Goal: Task Accomplishment & Management: Use online tool/utility

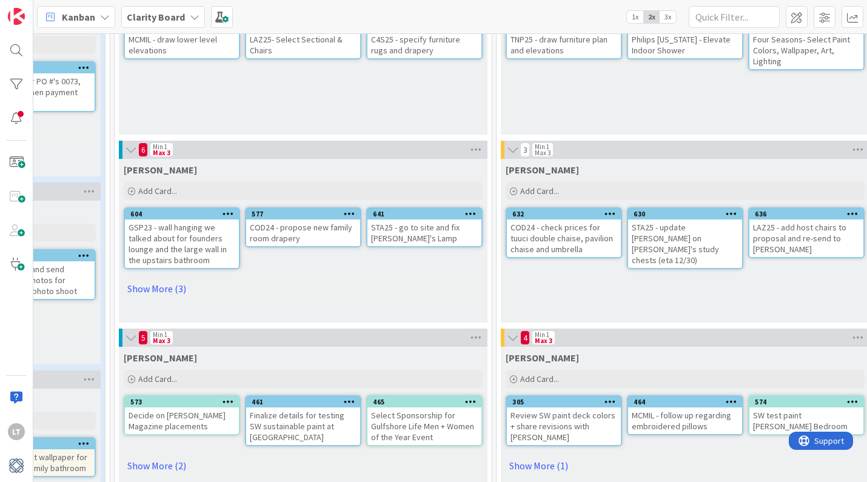
scroll to position [140, 557]
click at [144, 287] on link "Show More (3)" at bounding box center [303, 288] width 359 height 19
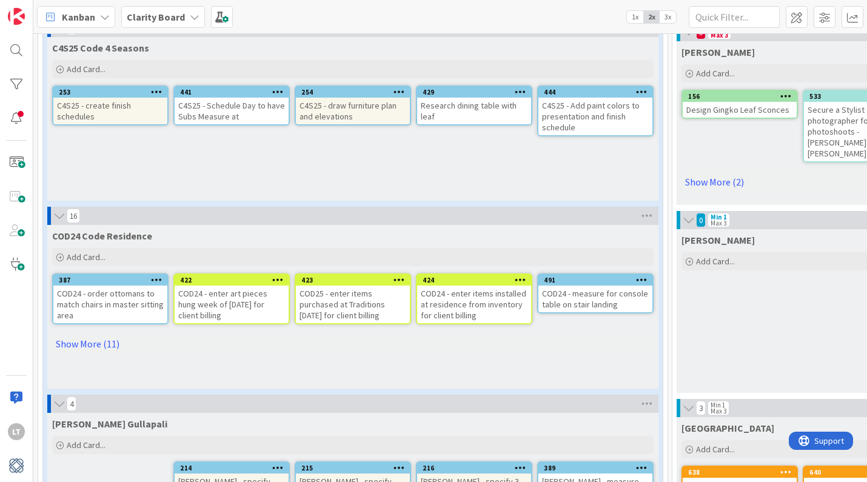
scroll to position [697, 0]
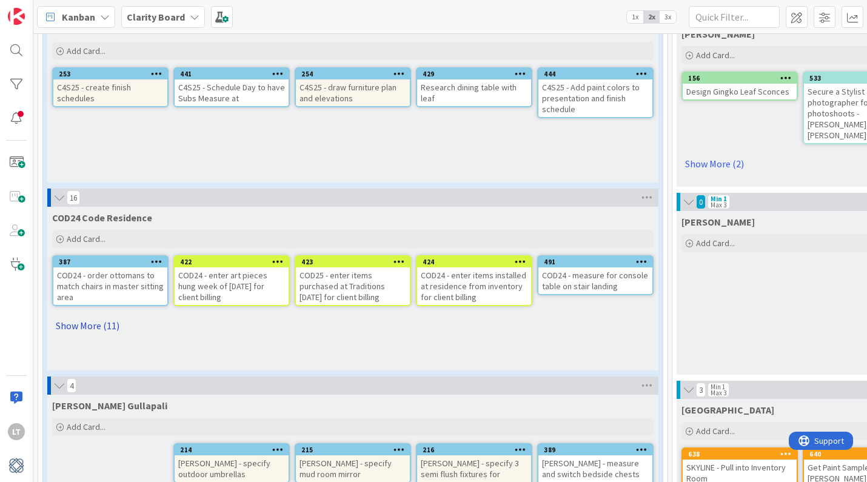
click at [84, 321] on link "Show More (11)" at bounding box center [352, 325] width 601 height 19
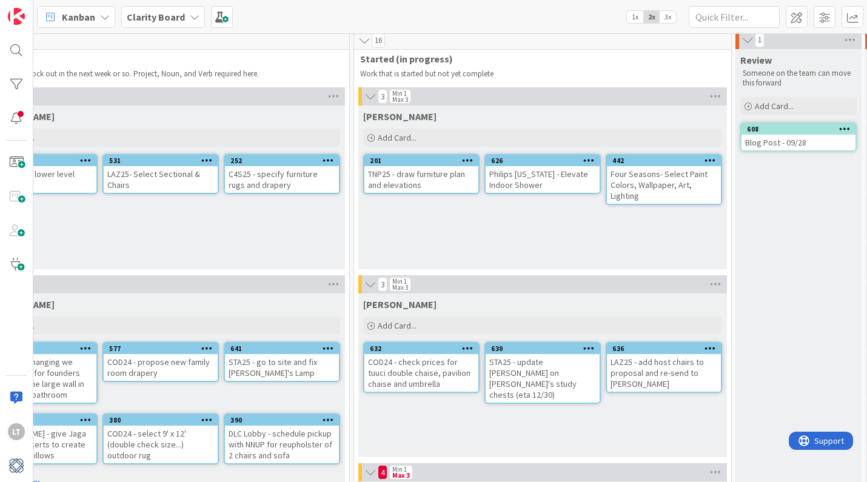
scroll to position [5, 702]
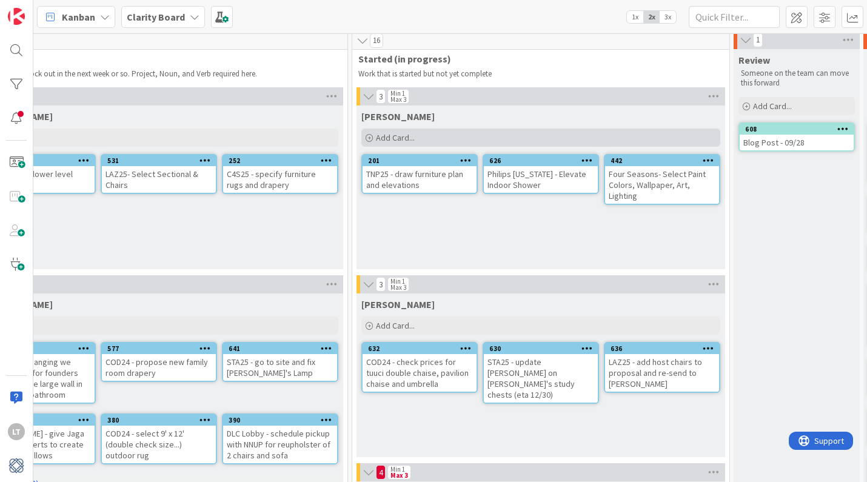
click at [419, 136] on div "Add Card..." at bounding box center [540, 137] width 359 height 18
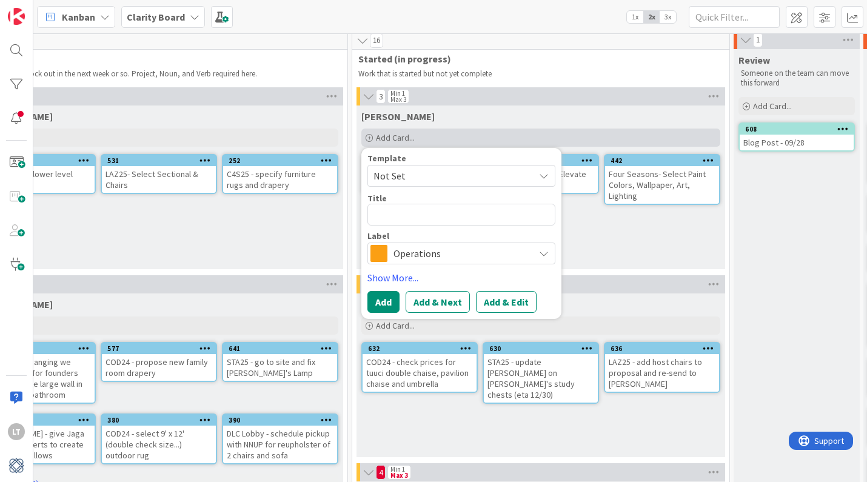
type textarea "x"
type textarea "D"
type textarea "x"
type textarea "DL"
type textarea "x"
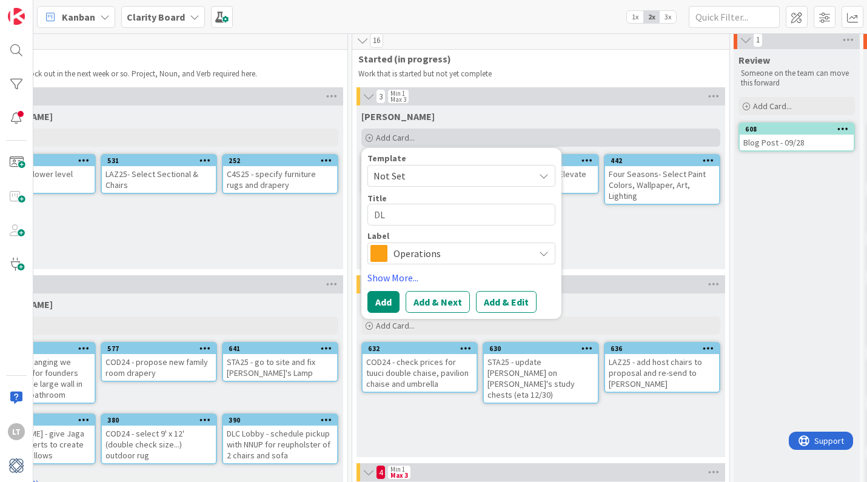
type textarea "DLC"
type textarea "x"
type textarea "DLC"
type textarea "x"
type textarea "DLC L"
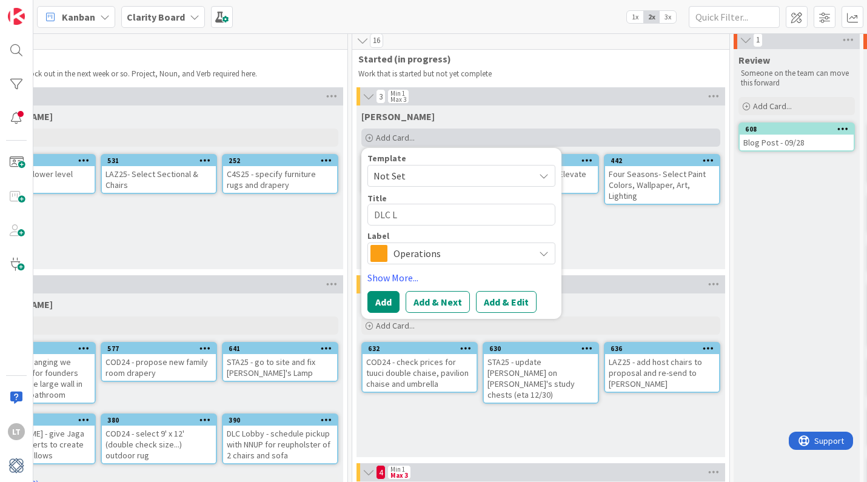
type textarea "x"
type textarea "DLC Lo"
type textarea "x"
type textarea "DLC Lob"
type textarea "x"
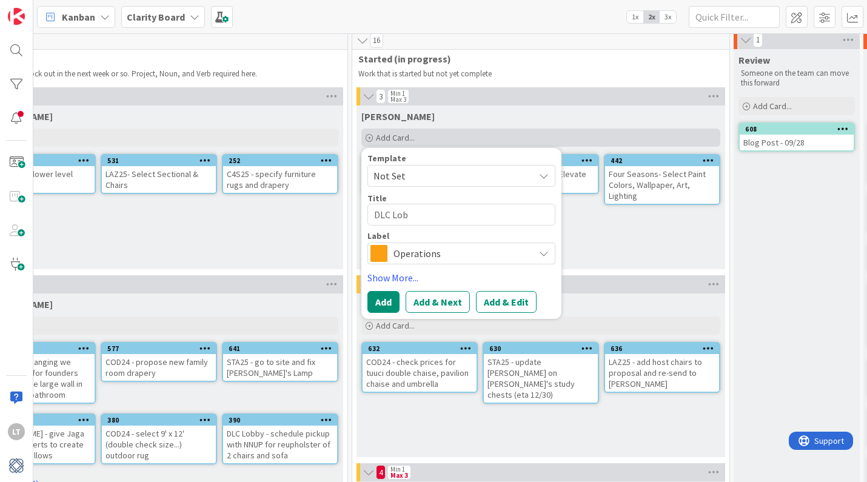
type textarea "DLC Loby"
type textarea "x"
type textarea "DLC Lobyy"
type textarea "x"
type textarea "DLC Loby"
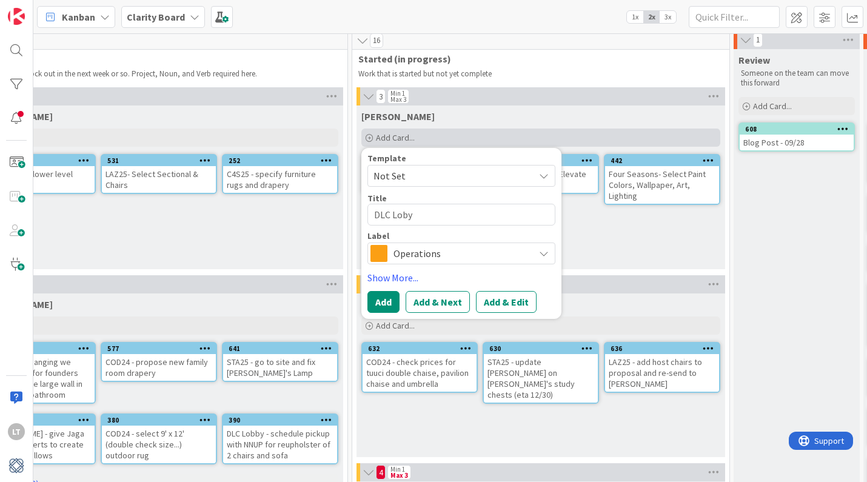
type textarea "x"
type textarea "DLC Lob"
type textarea "x"
type textarea "DLC [PERSON_NAME]"
type textarea "x"
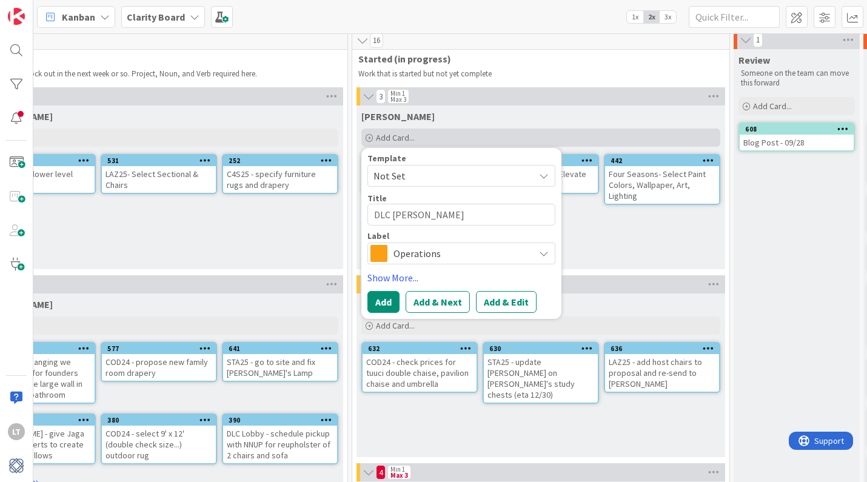
type textarea "DLC Lobby"
type textarea "x"
type textarea "DLC Lobby"
type textarea "x"
type textarea "DLC Lobby -"
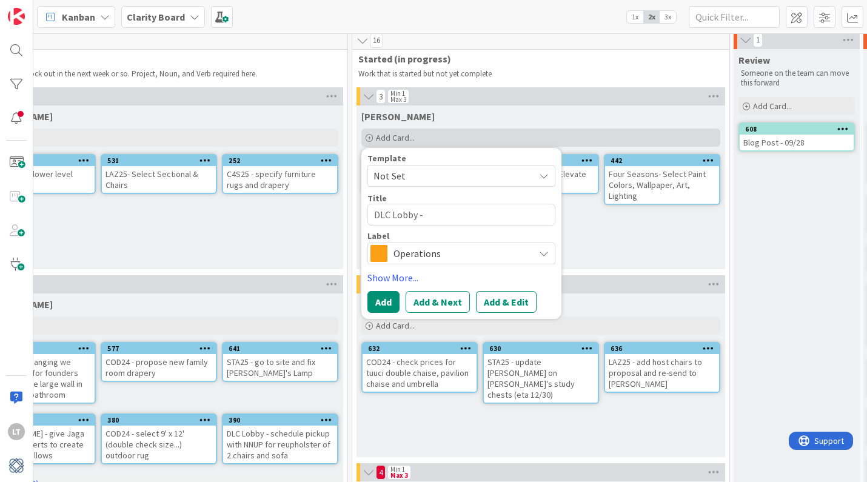
type textarea "x"
type textarea "DLC Lobby -"
type textarea "x"
type textarea "DLC Lobby - G"
type textarea "x"
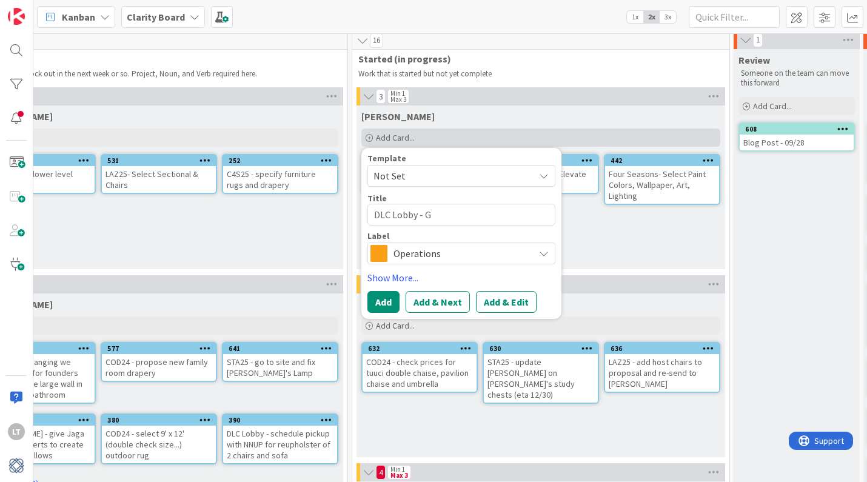
type textarea "DLC Lobby - Go"
type textarea "x"
type textarea "DLC Lobby - Go"
type textarea "x"
type textarea "DLC Lobby - Go t"
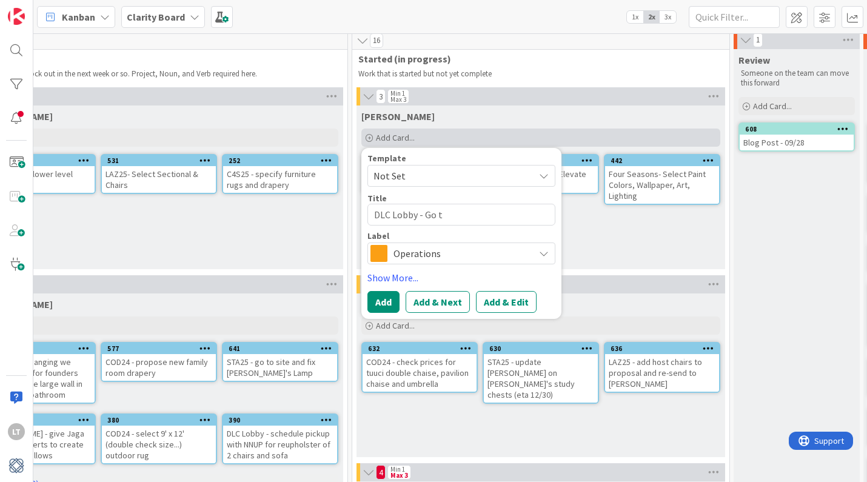
type textarea "x"
type textarea "DLC Lobby - Go to"
type textarea "x"
type textarea "DLC Lobby - Go to"
type textarea "x"
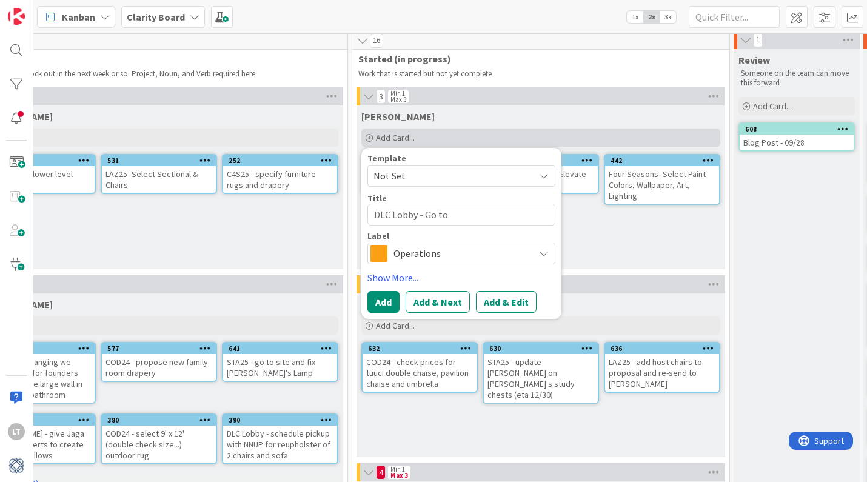
type textarea "DLC Lobby - Go to s"
type textarea "x"
type textarea "DLC Lobby - Go to si"
type textarea "x"
type textarea "DLC Lobby - Go to sit"
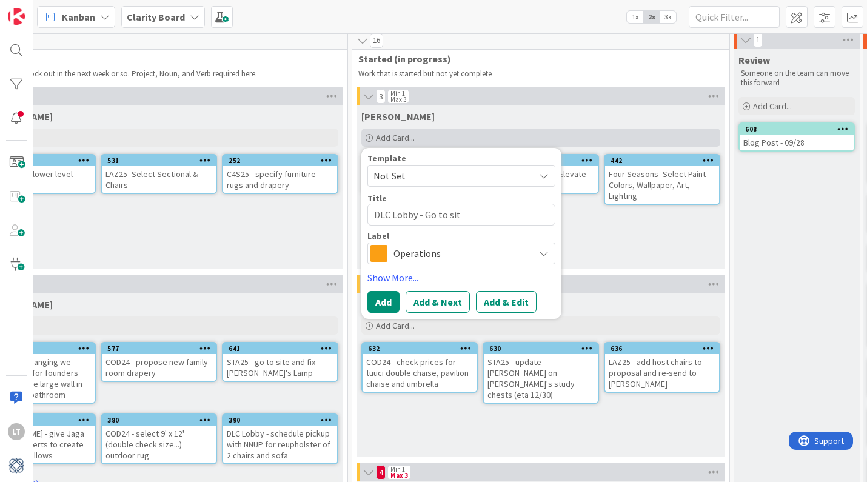
type textarea "x"
type textarea "DLC Lobby - Go to site"
type textarea "x"
type textarea "DLC Lobby - Go to site"
type textarea "x"
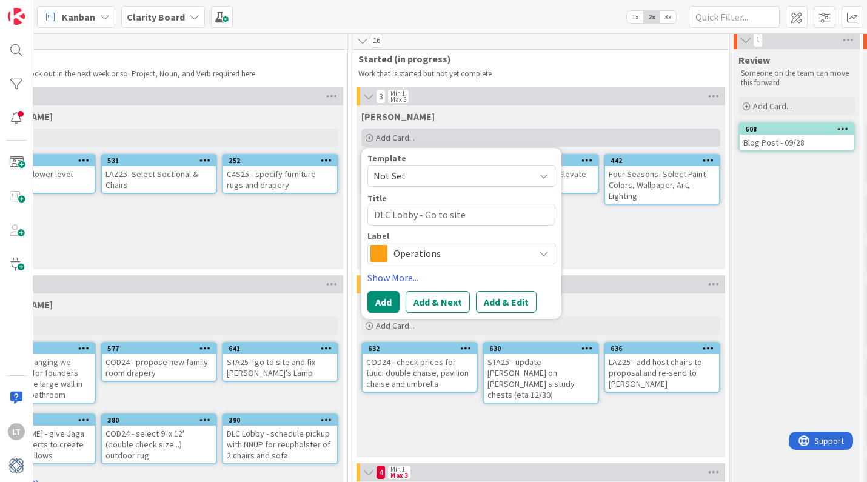
type textarea "DLC Lobby - Go to site a"
type textarea "x"
type textarea "DLC Lobby - Go to site an"
type textarea "x"
type textarea "DLC Lobby - Go to site and"
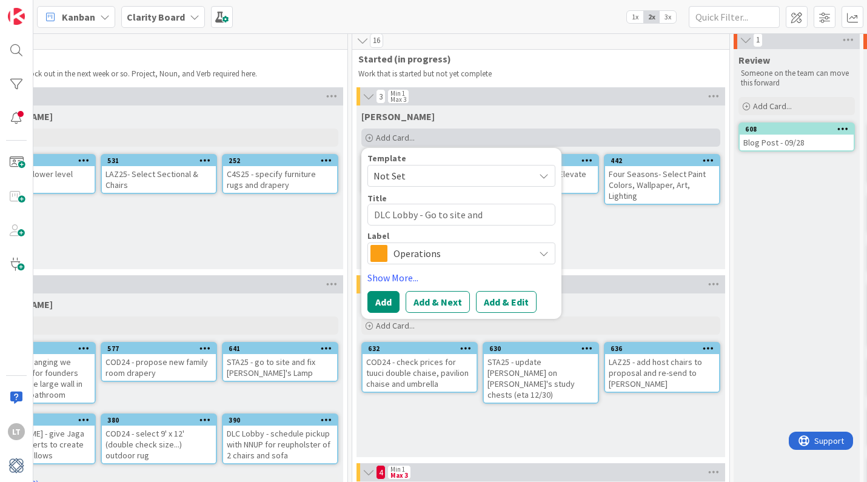
type textarea "x"
type textarea "DLC Lobby - Go to site and"
type textarea "x"
type textarea "DLC Lobby - Go to site and c"
type textarea "x"
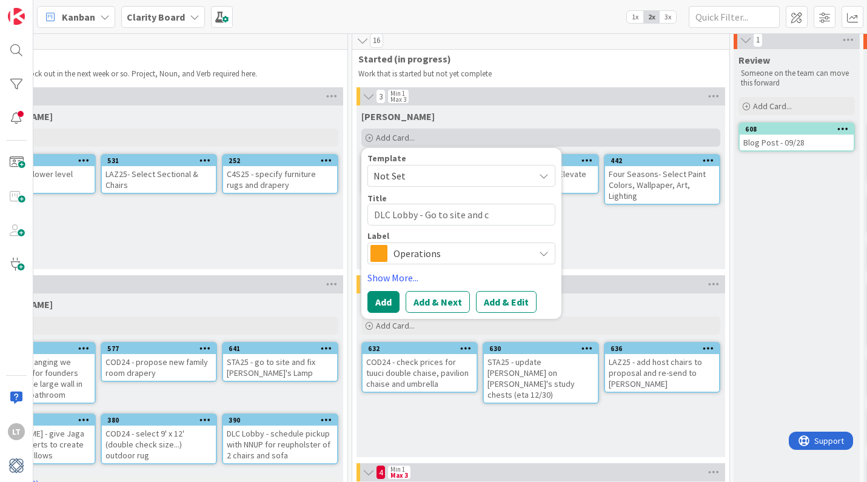
type textarea "DLC Lobby - Go to site and ch"
type textarea "x"
type textarea "DLC Lobby - Go to site and cho"
type textarea "x"
type textarea "DLC Lobby - Go to site and choo"
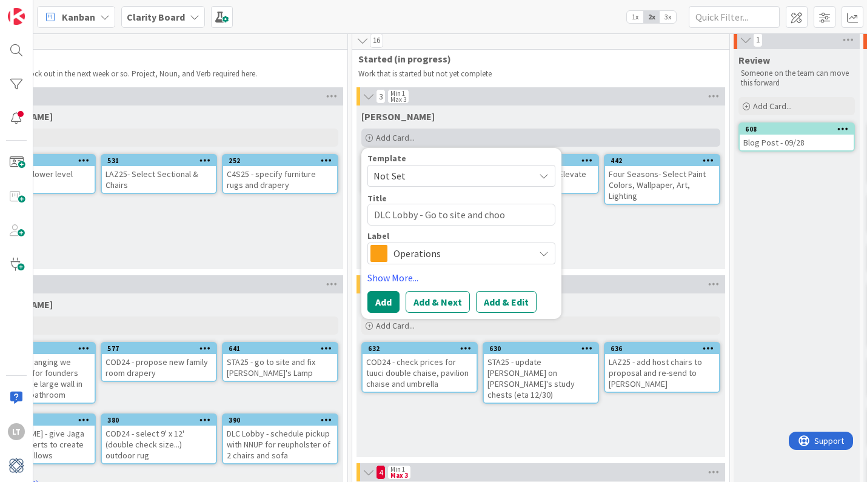
type textarea "x"
type textarea "DLC Lobby - Go to site and choos"
type textarea "x"
type textarea "DLC Lobby - Go to site and choose"
type textarea "x"
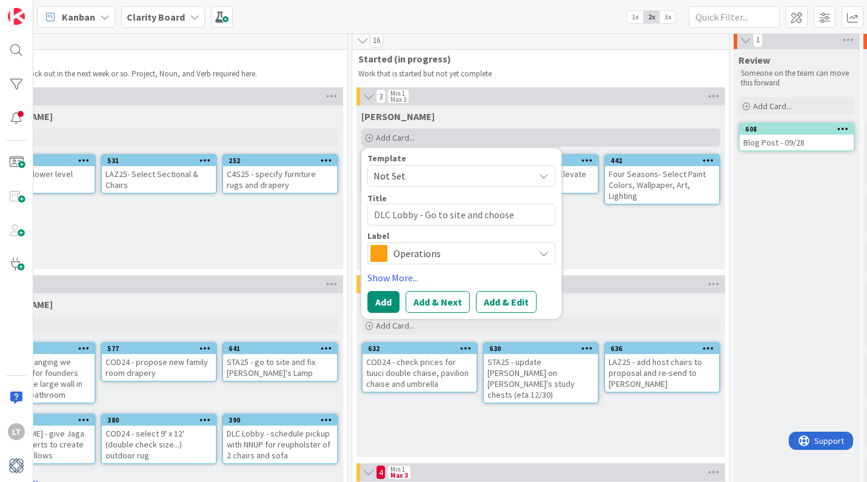
type textarea "DLC Lobby - Go to site and choose"
type textarea "x"
type textarea "DLC Lobby - Go to site and choose p"
type textarea "x"
type textarea "DLC Lobby - Go to site and choose pa"
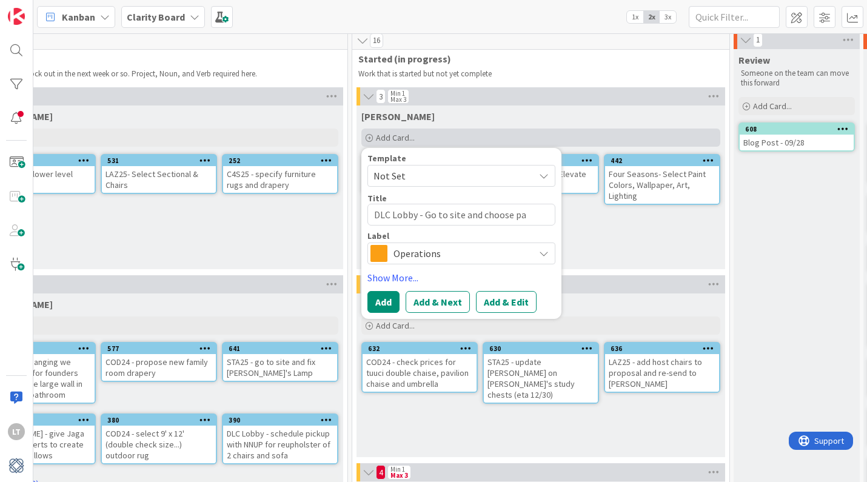
type textarea "x"
type textarea "DLC Lobby - Go to site and choose pai"
type textarea "x"
type textarea "DLC Lobby - Go to site and choose pain"
type textarea "x"
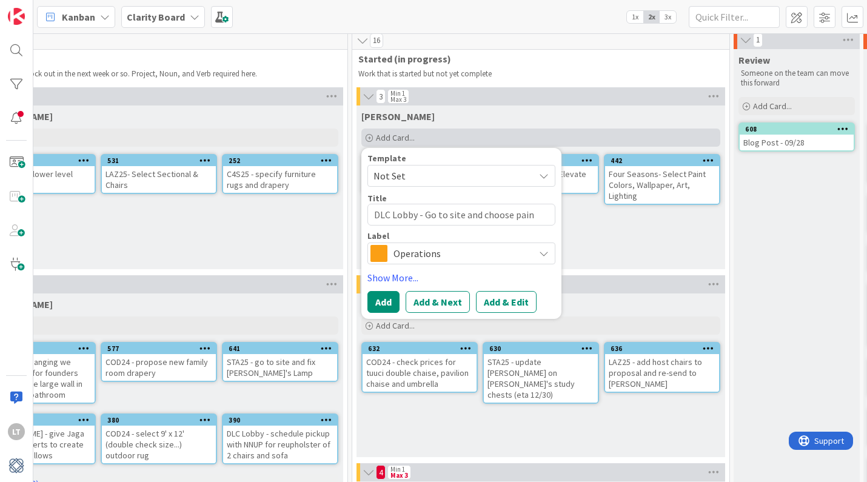
type textarea "DLC Lobby - Go to site and choose paint"
type textarea "x"
type textarea "DLC Lobby - Go to site and choose paint"
type textarea "x"
type textarea "DLC Lobby - Go to site and choose paint c"
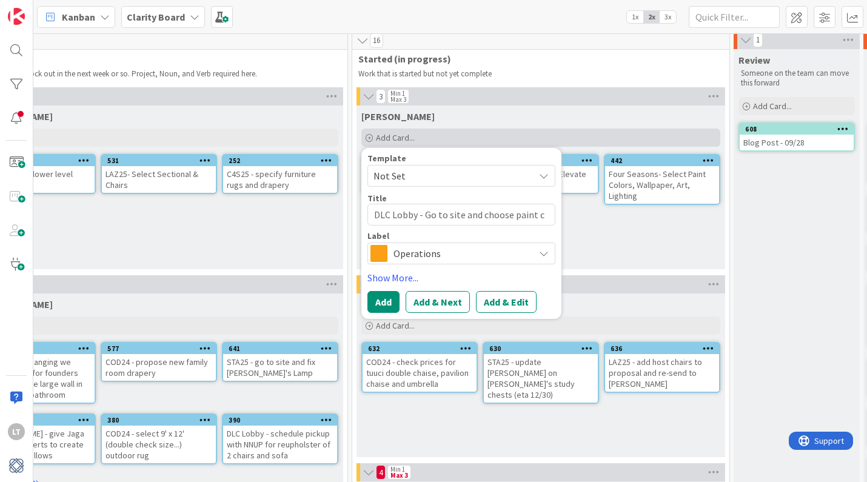
type textarea "x"
type textarea "DLC Lobby - Go to site and choose paint co"
type textarea "x"
type textarea "DLC Lobby - Go to site and choose paint col"
type textarea "x"
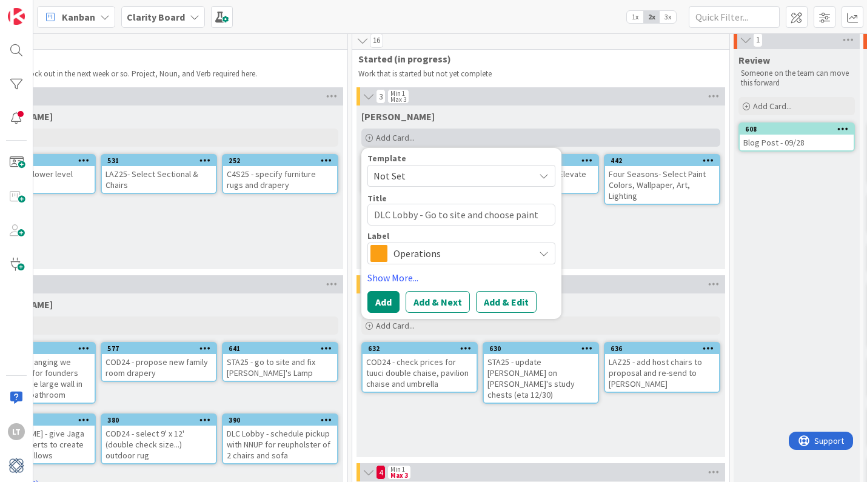
type textarea "DLC Lobby - Go to site and choose paint colo"
type textarea "x"
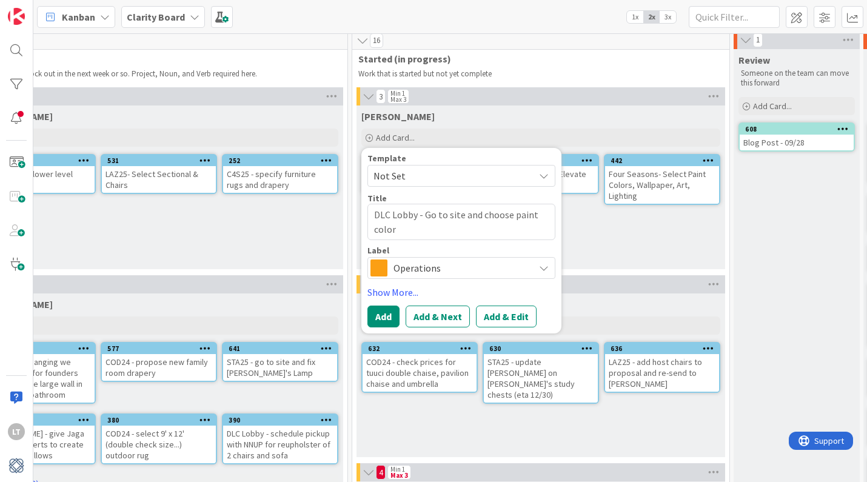
type textarea "DLC Lobby - Go to site and choose paint color"
click at [541, 267] on icon at bounding box center [544, 268] width 10 height 10
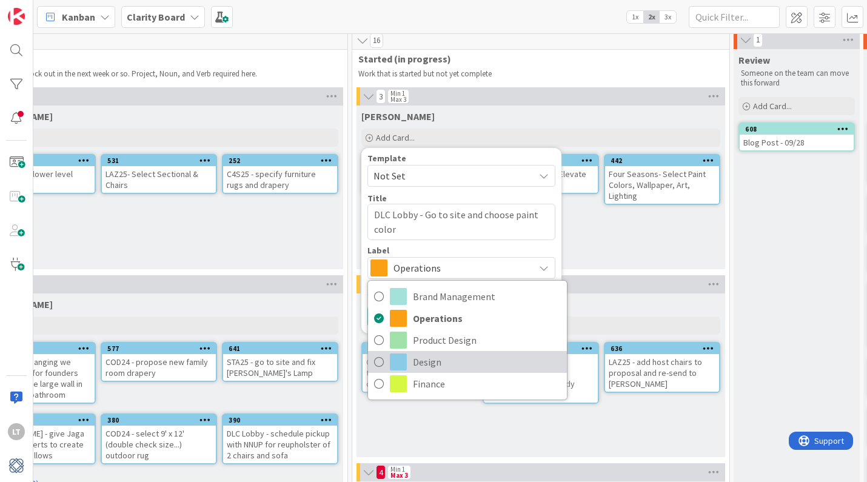
click at [449, 363] on span "Design" at bounding box center [487, 362] width 148 height 18
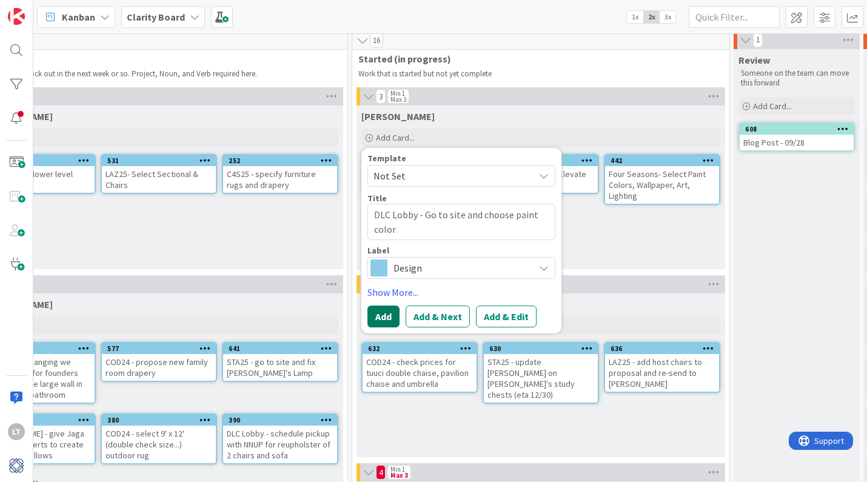
click at [380, 311] on button "Add" at bounding box center [383, 316] width 32 height 22
type textarea "x"
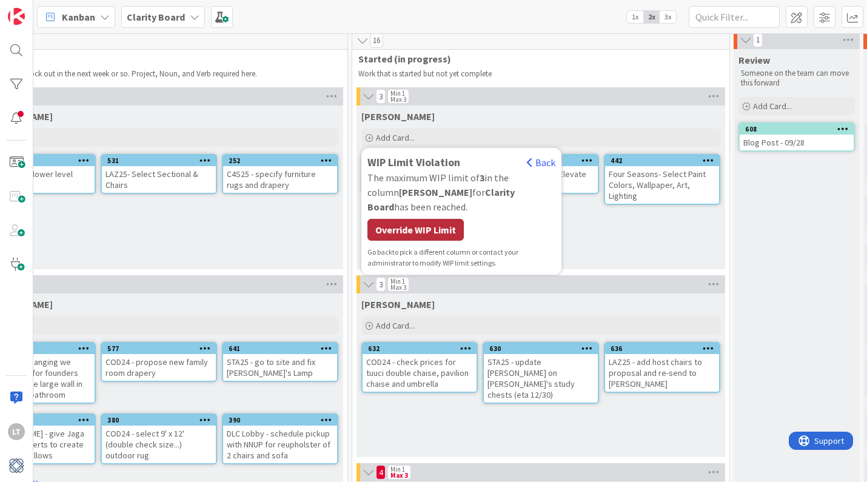
click at [393, 219] on div "Override WIP Limit" at bounding box center [415, 230] width 96 height 22
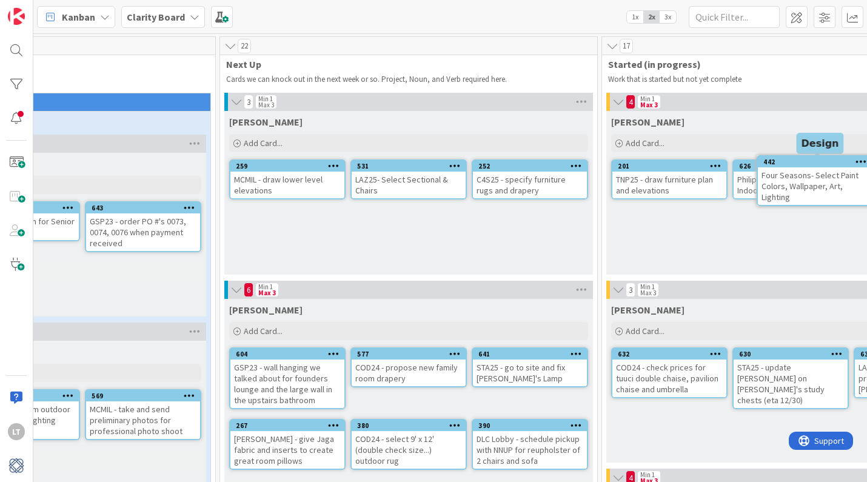
scroll to position [0, 463]
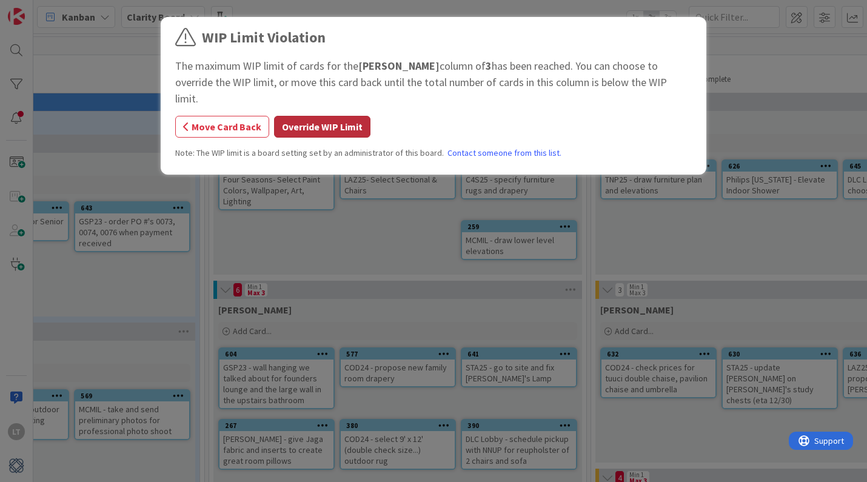
click at [304, 116] on button "Override WIP Limit" at bounding box center [322, 127] width 96 height 22
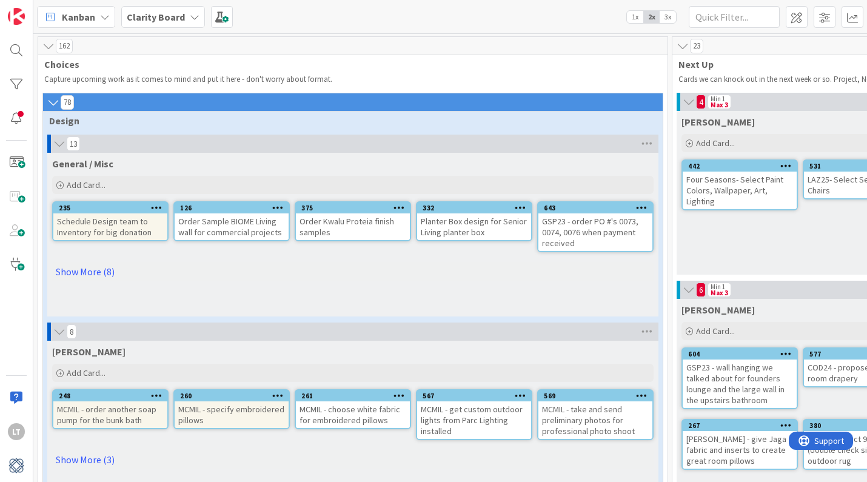
scroll to position [0, 0]
click at [74, 272] on link "Show More (8)" at bounding box center [352, 271] width 601 height 19
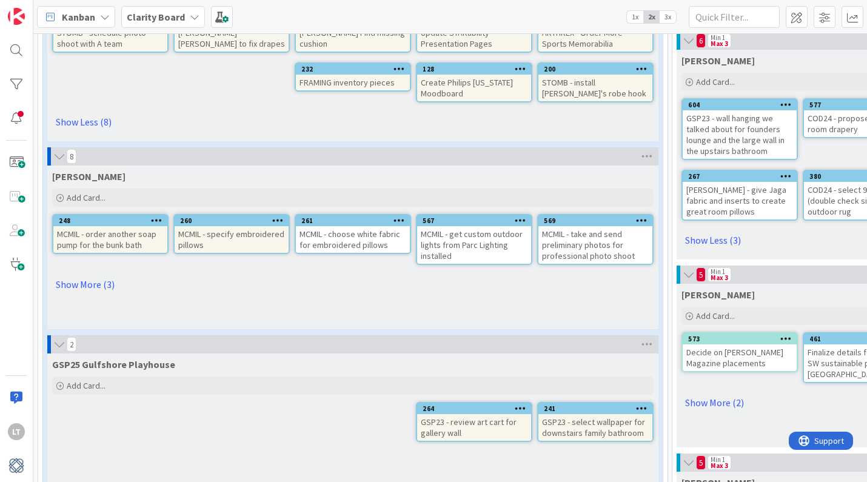
scroll to position [251, 0]
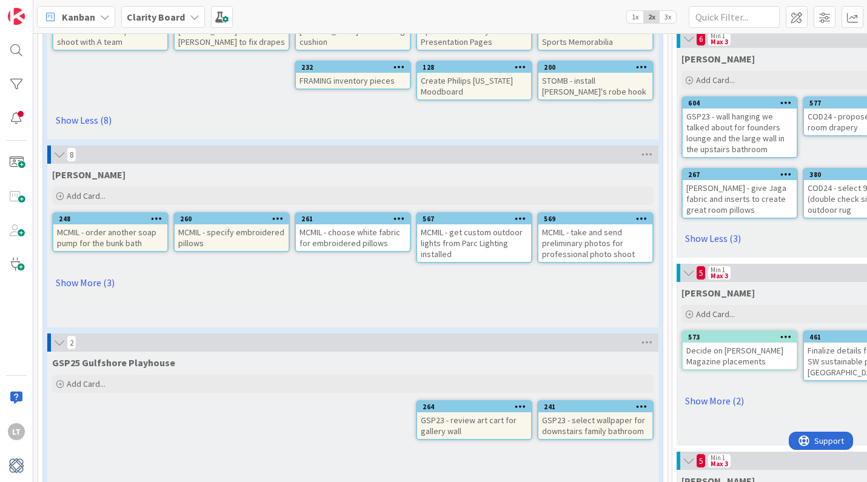
click at [90, 280] on link "Show More (3)" at bounding box center [352, 282] width 601 height 19
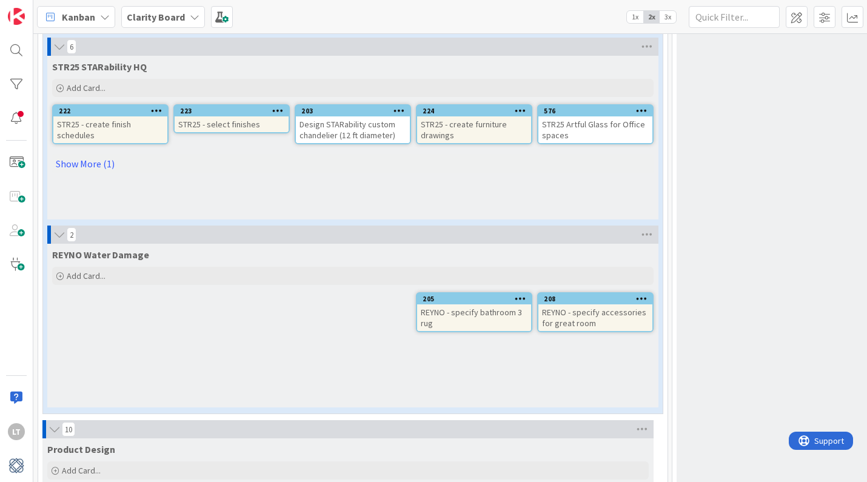
scroll to position [3155, 0]
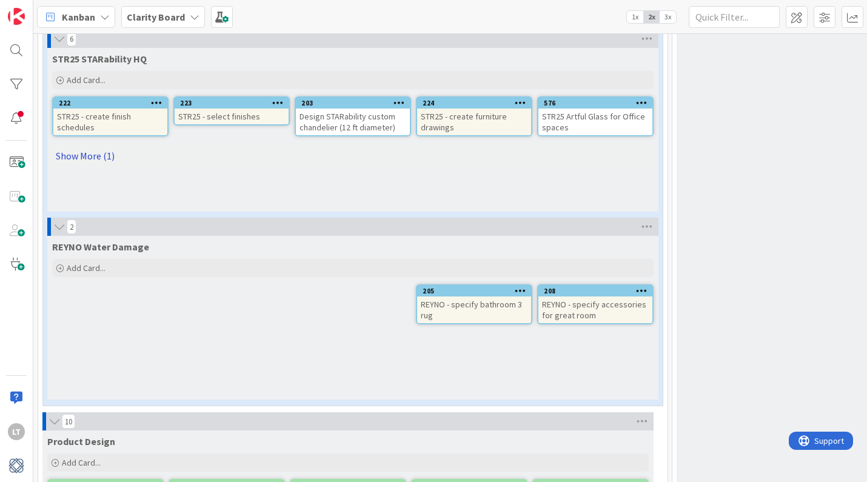
click at [105, 156] on link "Show More (1)" at bounding box center [352, 155] width 601 height 19
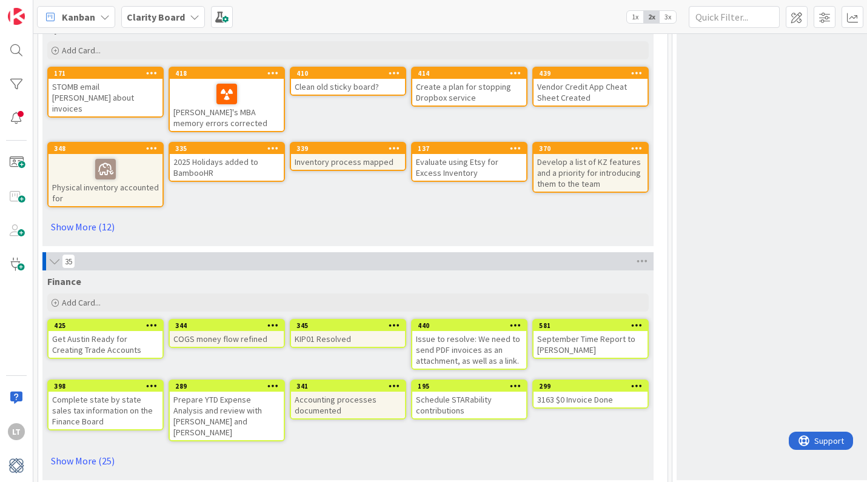
scroll to position [0, 0]
click at [91, 451] on link "Show More (25)" at bounding box center [347, 460] width 601 height 19
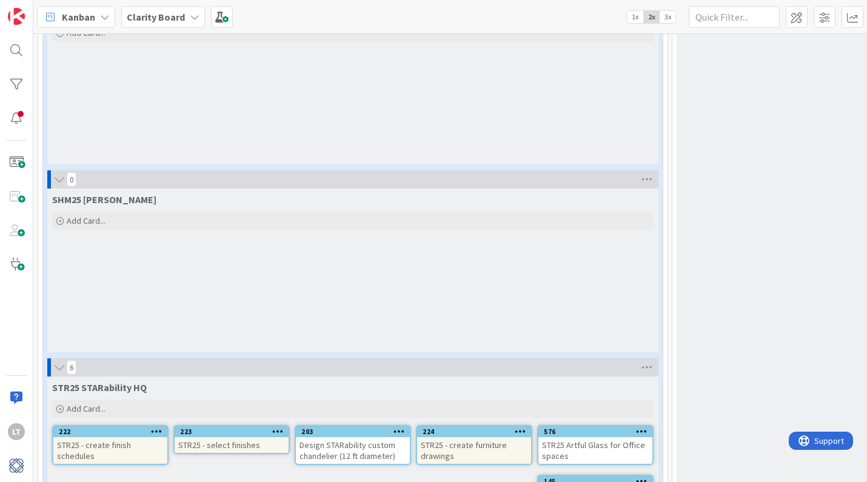
scroll to position [2790, 0]
